Goal: Entertainment & Leisure: Consume media (video, audio)

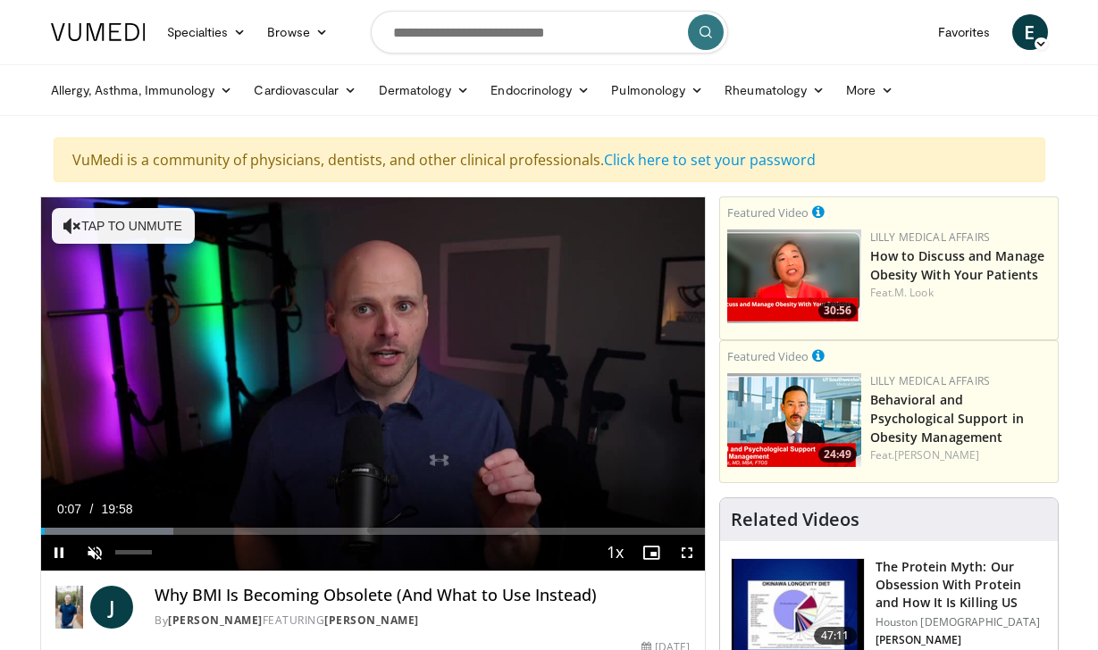
click at [96, 551] on span "Video Player" at bounding box center [95, 553] width 36 height 36
click at [65, 548] on span "Video Player" at bounding box center [59, 553] width 36 height 36
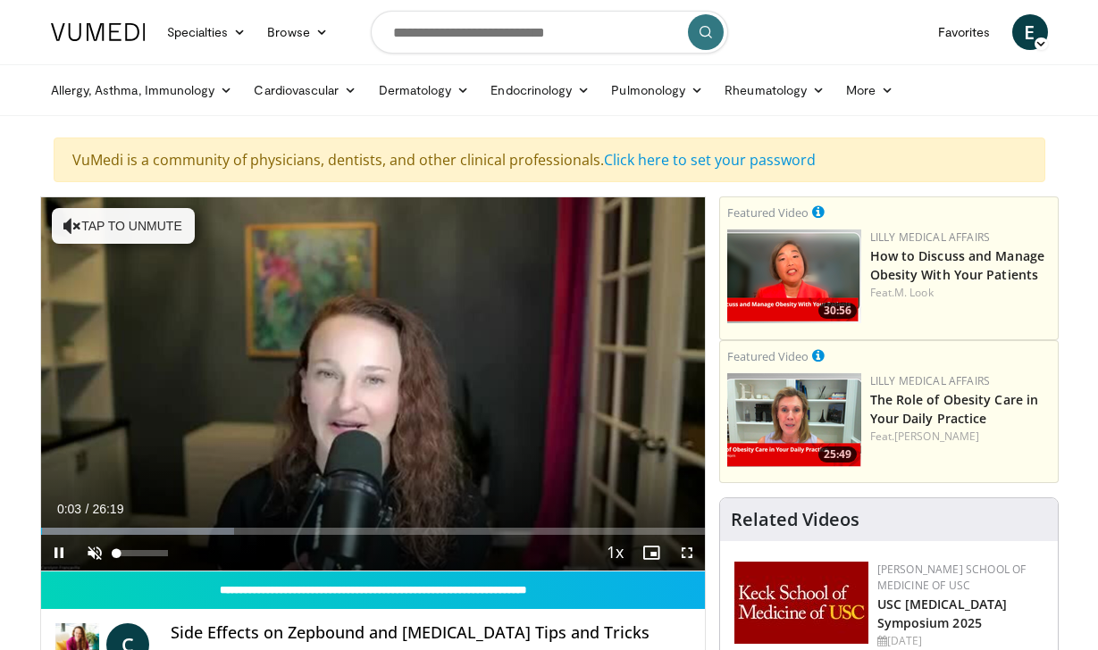
click at [98, 555] on span "Video Player" at bounding box center [95, 553] width 36 height 36
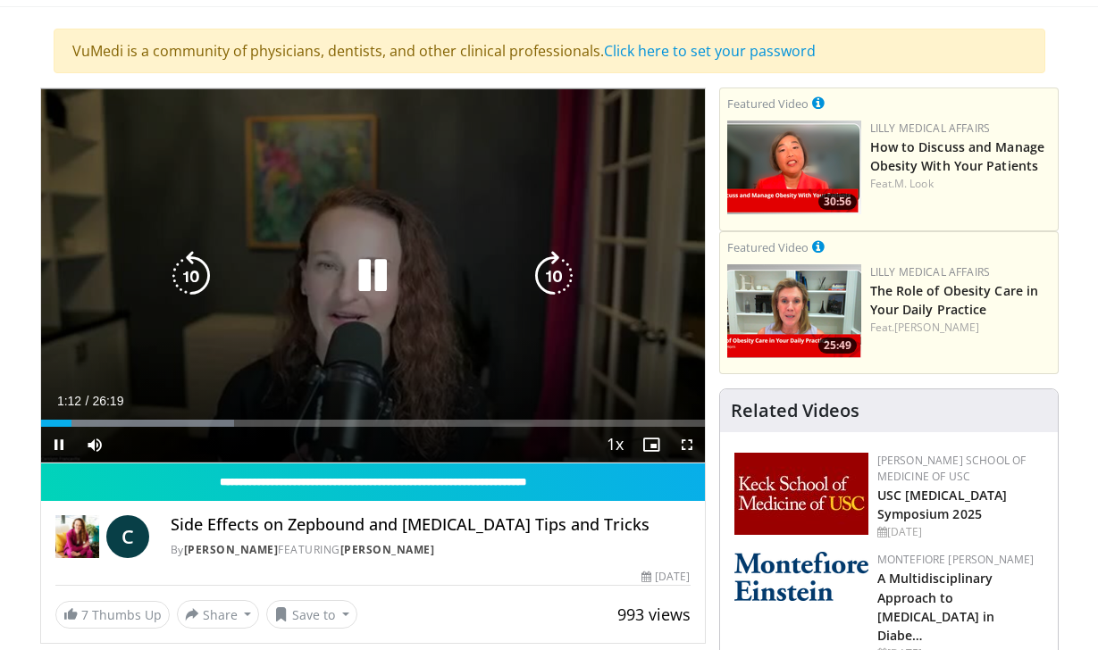
scroll to position [112, 0]
